Goal: Information Seeking & Learning: Check status

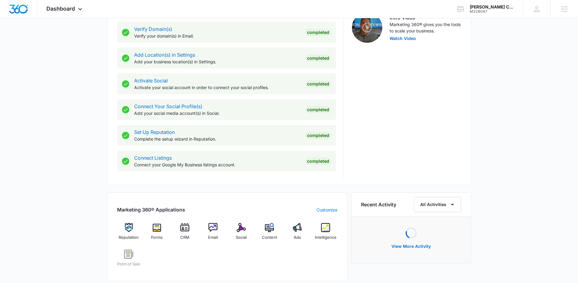
scroll to position [206, 0]
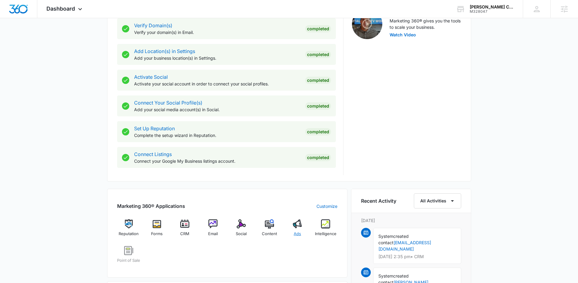
click at [299, 226] on img at bounding box center [297, 224] width 9 height 9
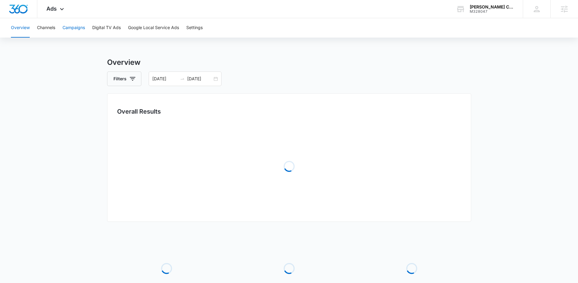
click at [76, 28] on button "Campaigns" at bounding box center [74, 27] width 22 height 19
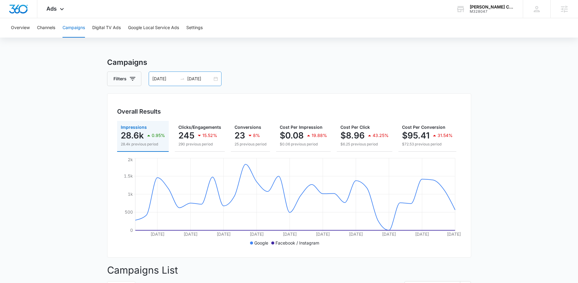
click at [216, 78] on div "09/01/2025 09/30/2025" at bounding box center [185, 79] width 73 height 15
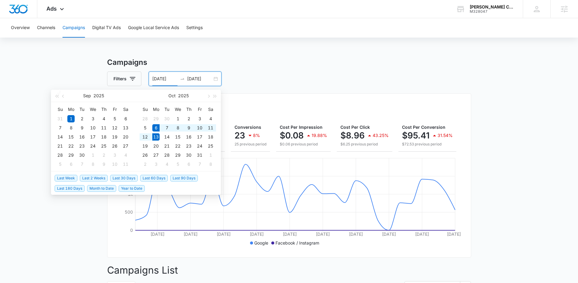
click at [64, 178] on span "Last Week" at bounding box center [66, 178] width 23 height 7
type input "[DATE]"
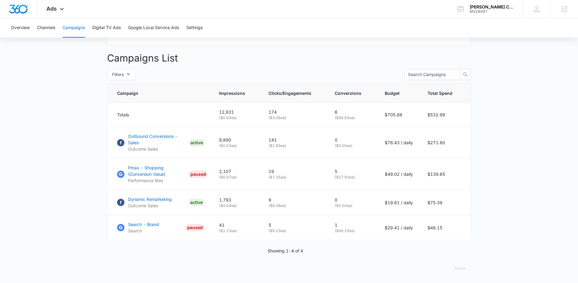
scroll to position [217, 0]
click at [157, 139] on p "Outbound Conversions - Sales" at bounding box center [157, 139] width 58 height 13
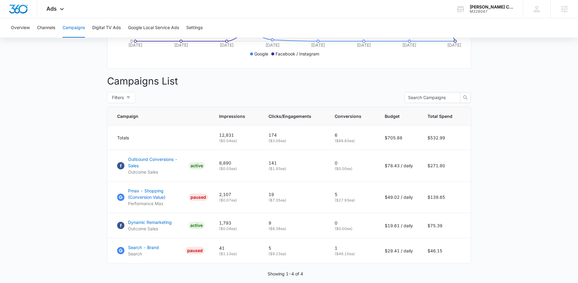
scroll to position [190, 0]
drag, startPoint x: 339, startPoint y: 205, endPoint x: 352, endPoint y: 203, distance: 13.2
click at [352, 203] on p "( $27.93 ea)" at bounding box center [352, 200] width 35 height 5
drag, startPoint x: 353, startPoint y: 203, endPoint x: 321, endPoint y: 203, distance: 32.2
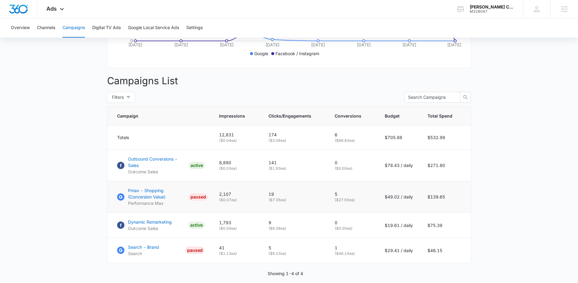
click at [321, 203] on tr "Pmax - Shopping (Conversion Value) Performance Max PAUSED 2,107 ( $0.07 ea) 19 …" at bounding box center [288, 197] width 363 height 32
click at [357, 208] on td "5 ( $27.93 ea)" at bounding box center [352, 197] width 50 height 32
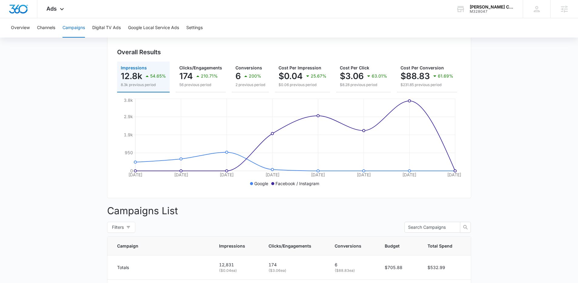
scroll to position [0, 0]
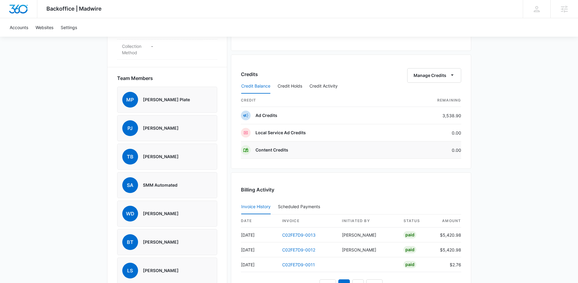
scroll to position [488, 0]
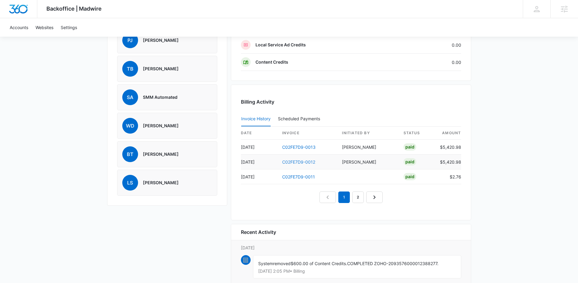
click at [292, 162] on link "C02FE7D9-0012" at bounding box center [298, 162] width 33 height 5
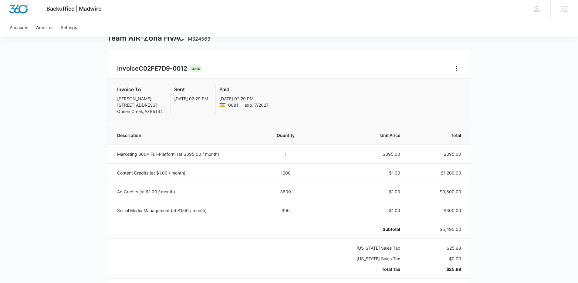
scroll to position [37, 0]
drag, startPoint x: 438, startPoint y: 193, endPoint x: 462, endPoint y: 191, distance: 23.4
click at [462, 191] on td "$3,600.00" at bounding box center [438, 191] width 63 height 19
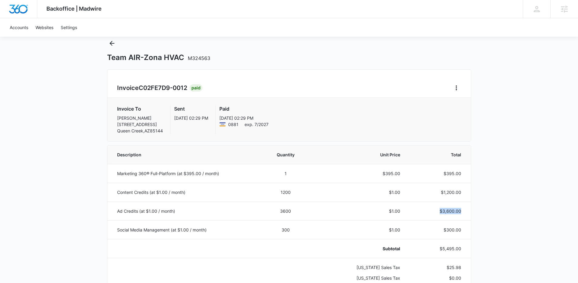
scroll to position [0, 0]
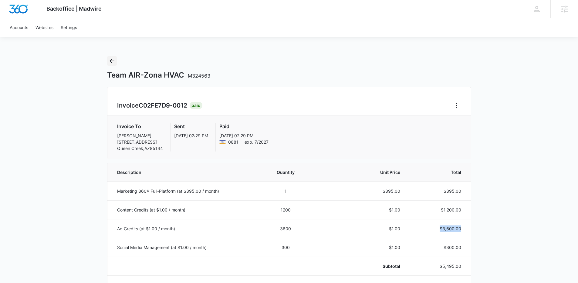
click at [114, 64] on icon "Back" at bounding box center [111, 60] width 7 height 7
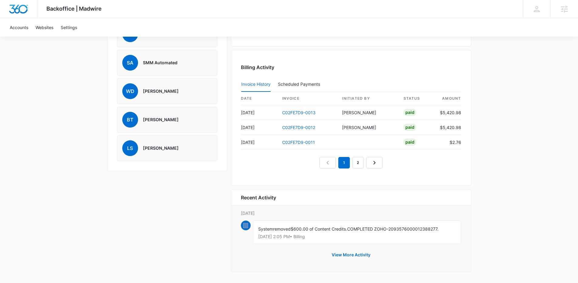
scroll to position [523, 0]
click at [346, 255] on button "View More Activity" at bounding box center [351, 254] width 51 height 15
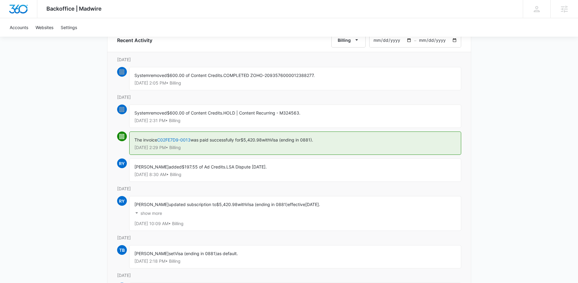
scroll to position [62, 0]
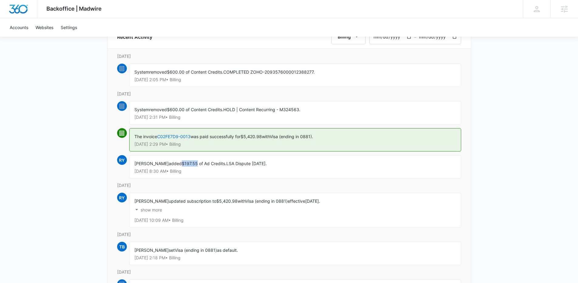
drag, startPoint x: 180, startPoint y: 164, endPoint x: 196, endPoint y: 163, distance: 16.1
click at [196, 163] on span "$197.55 of Ad Credits." at bounding box center [204, 163] width 45 height 5
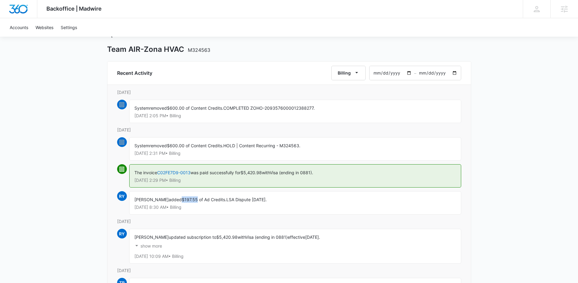
scroll to position [0, 0]
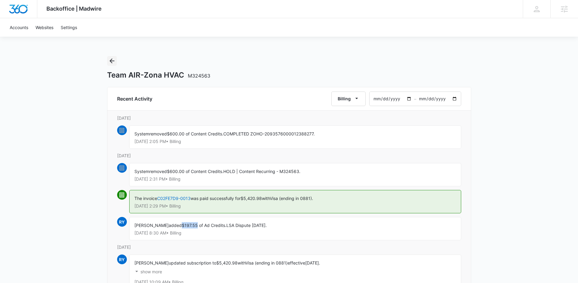
click at [113, 62] on icon "Back" at bounding box center [111, 60] width 7 height 7
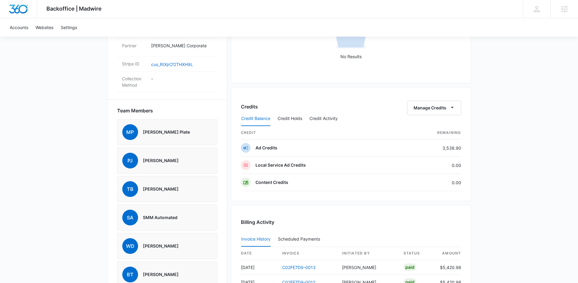
scroll to position [483, 0]
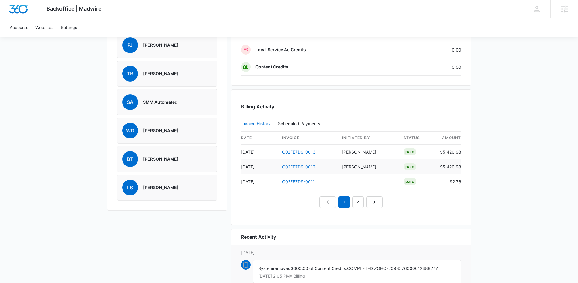
click at [286, 165] on link "C02FE7D9-0012" at bounding box center [298, 166] width 33 height 5
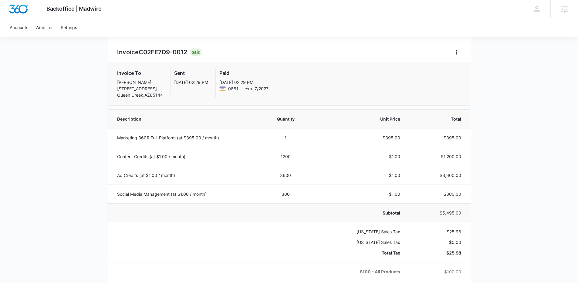
scroll to position [73, 0]
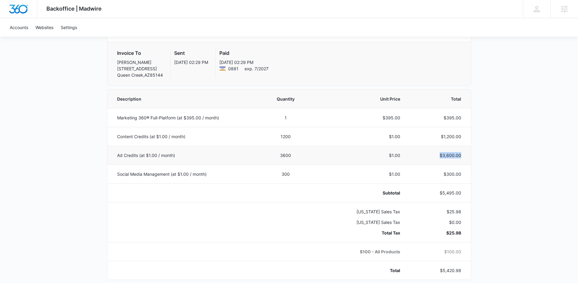
drag, startPoint x: 436, startPoint y: 155, endPoint x: 463, endPoint y: 155, distance: 27.6
click at [463, 155] on td "$3,600.00" at bounding box center [438, 155] width 63 height 19
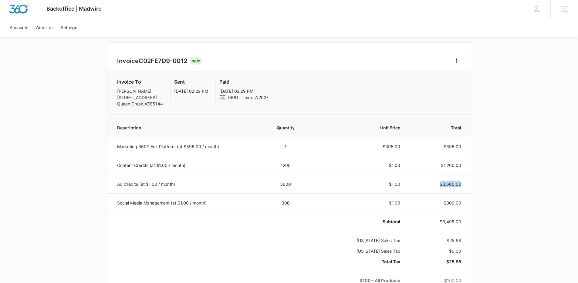
scroll to position [0, 0]
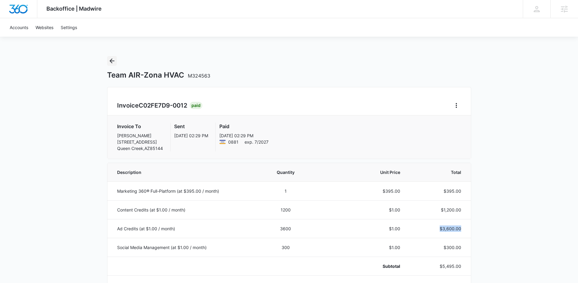
click at [113, 59] on icon "Back" at bounding box center [111, 60] width 7 height 7
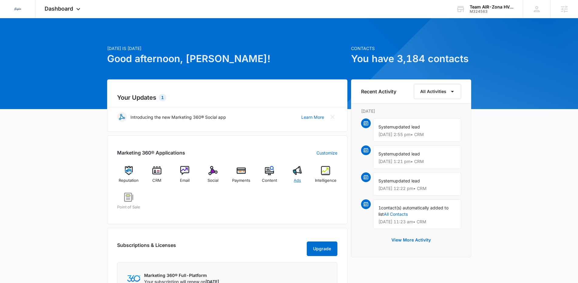
click at [294, 175] on div "Ads" at bounding box center [297, 177] width 23 height 22
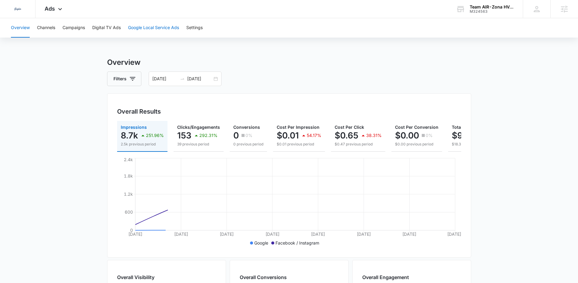
click at [148, 20] on button "Google Local Service Ads" at bounding box center [153, 27] width 51 height 19
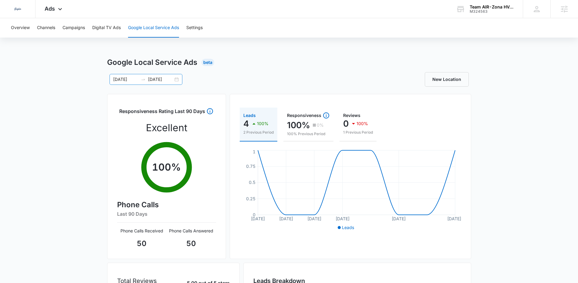
click at [175, 79] on div "[DATE] [DATE]" at bounding box center [146, 79] width 73 height 11
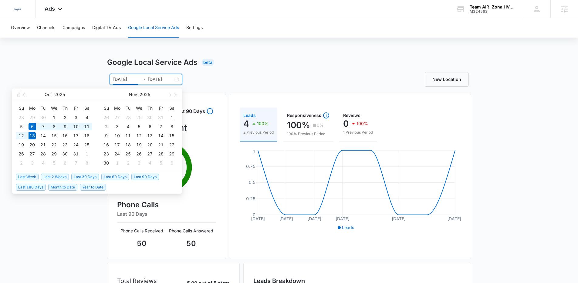
click at [26, 97] on button "button" at bounding box center [24, 95] width 7 height 12
type input "[DATE]"
click at [86, 118] on div "6" at bounding box center [86, 117] width 7 height 7
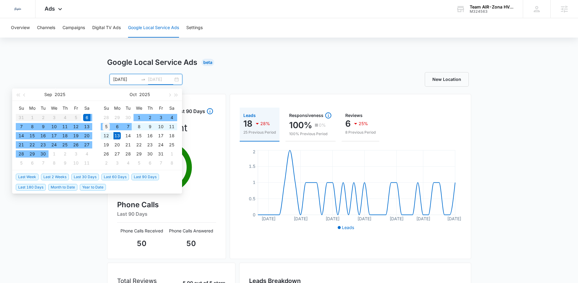
type input "[DATE]"
click at [105, 126] on div "5" at bounding box center [106, 126] width 7 height 7
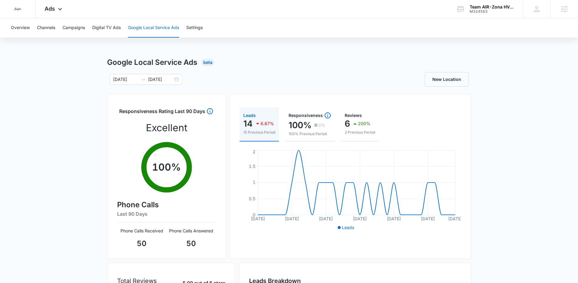
click at [89, 75] on div "Google Local Service Ads Beta [DATE] [DATE] [DATE] Su Mo Tu We Th Fr Sa 31 1 2 …" at bounding box center [289, 215] width 578 height 316
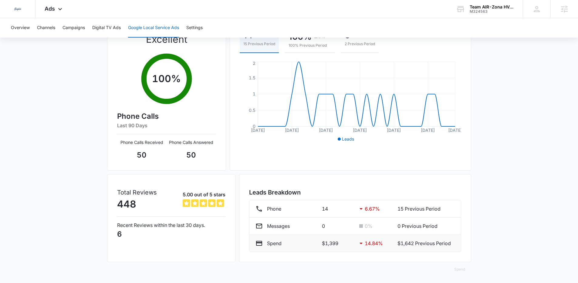
scroll to position [90, 0]
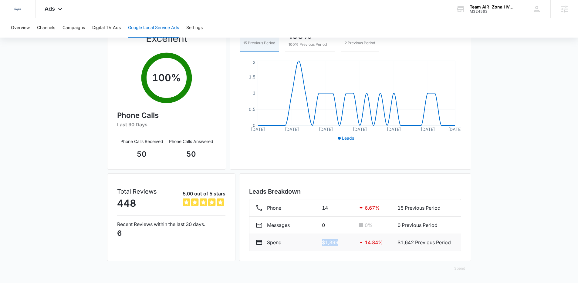
drag, startPoint x: 343, startPoint y: 243, endPoint x: 321, endPoint y: 242, distance: 22.8
click at [321, 242] on div "Spend $1,399 14.84 % $1,642 Previous Period" at bounding box center [354, 242] width 199 height 7
click at [72, 26] on button "Campaigns" at bounding box center [74, 27] width 22 height 19
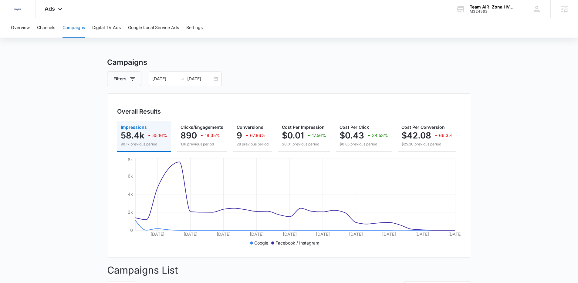
scroll to position [0, 69]
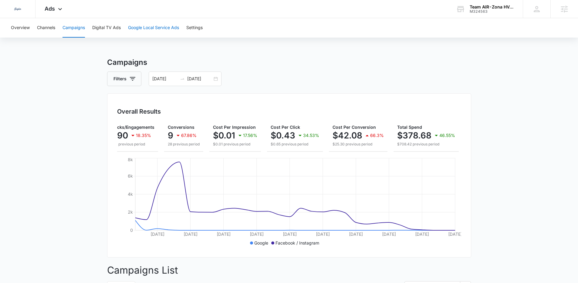
click at [138, 26] on button "Google Local Service Ads" at bounding box center [153, 27] width 51 height 19
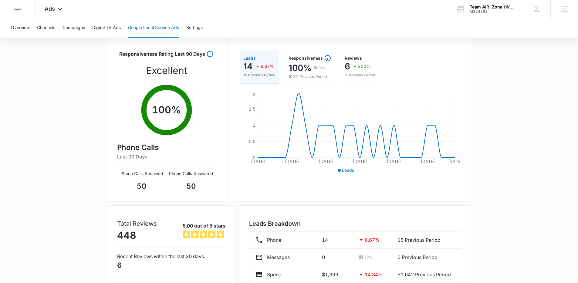
scroll to position [90, 0]
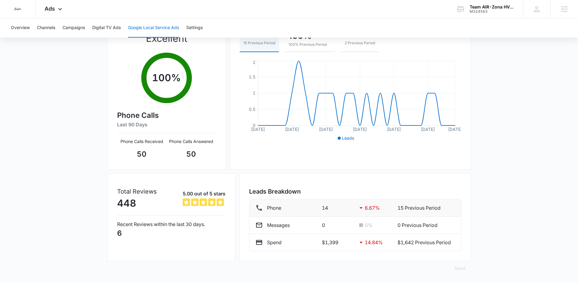
drag, startPoint x: 319, startPoint y: 207, endPoint x: 326, endPoint y: 208, distance: 7.6
click at [326, 208] on div "Phone 14 6.67 % 15 Previous Period" at bounding box center [354, 207] width 199 height 7
drag, startPoint x: 316, startPoint y: 242, endPoint x: 344, endPoint y: 240, distance: 28.3
click at [344, 240] on div "Spend $1,399 14.84 % $1,642 Previous Period" at bounding box center [354, 242] width 199 height 7
click at [338, 246] on li "Spend $1,399 14.84 % $1,642 Previous Period" at bounding box center [354, 242] width 211 height 17
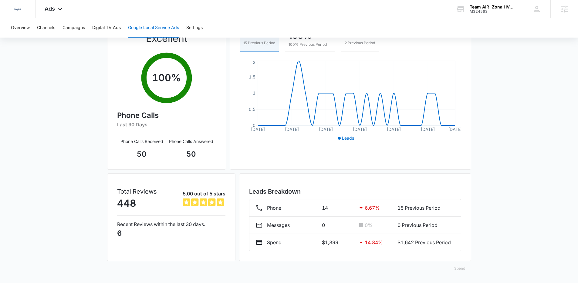
click at [456, 267] on button "Spend" at bounding box center [459, 269] width 23 height 15
click at [461, 251] on div "Raw" at bounding box center [464, 250] width 18 height 4
click at [464, 269] on button "Spend" at bounding box center [459, 269] width 23 height 15
click at [459, 249] on div "Raw" at bounding box center [464, 250] width 18 height 4
click at [465, 270] on button "Spend" at bounding box center [459, 269] width 23 height 15
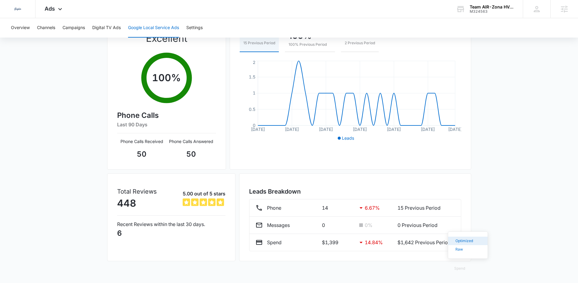
click at [456, 240] on div "Optimized" at bounding box center [464, 241] width 18 height 4
click at [465, 272] on button "Spend" at bounding box center [459, 269] width 23 height 15
click at [460, 250] on div "Raw" at bounding box center [464, 250] width 18 height 4
click at [463, 271] on button "Spend" at bounding box center [459, 269] width 23 height 15
click at [464, 242] on div "Optimized" at bounding box center [464, 241] width 18 height 4
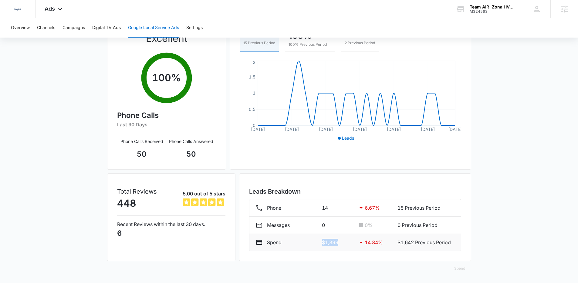
drag, startPoint x: 344, startPoint y: 243, endPoint x: 315, endPoint y: 240, distance: 29.6
click at [315, 240] on div "Spend $1,399 14.84 % $1,642 Previous Period" at bounding box center [354, 242] width 199 height 7
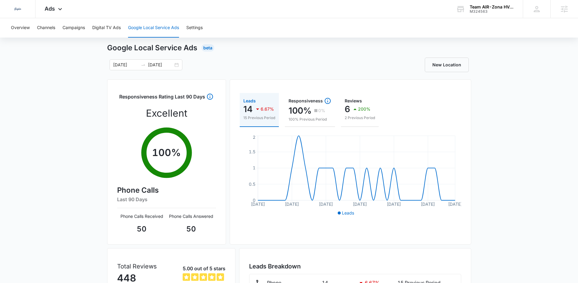
scroll to position [0, 0]
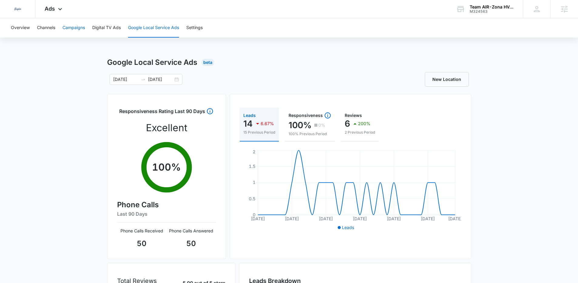
click at [79, 29] on button "Campaigns" at bounding box center [74, 27] width 22 height 19
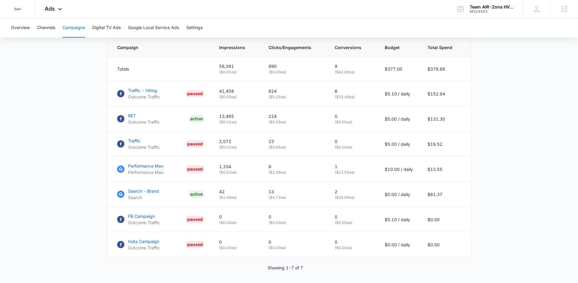
scroll to position [280, 0]
